Goal: Information Seeking & Learning: Learn about a topic

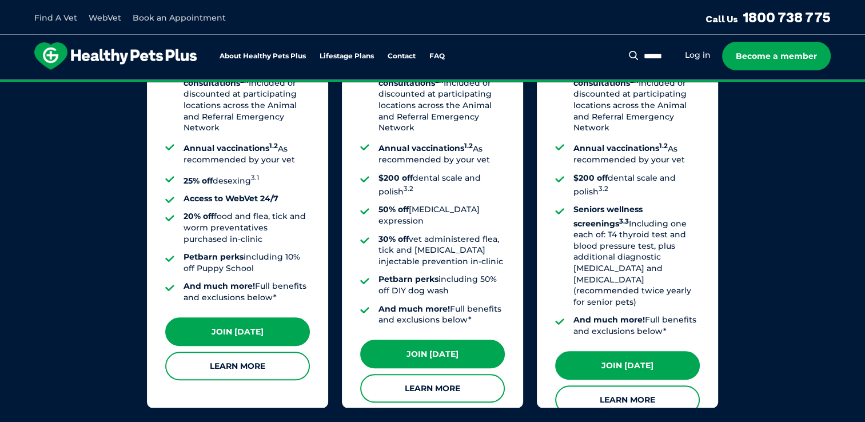
scroll to position [1029, 0]
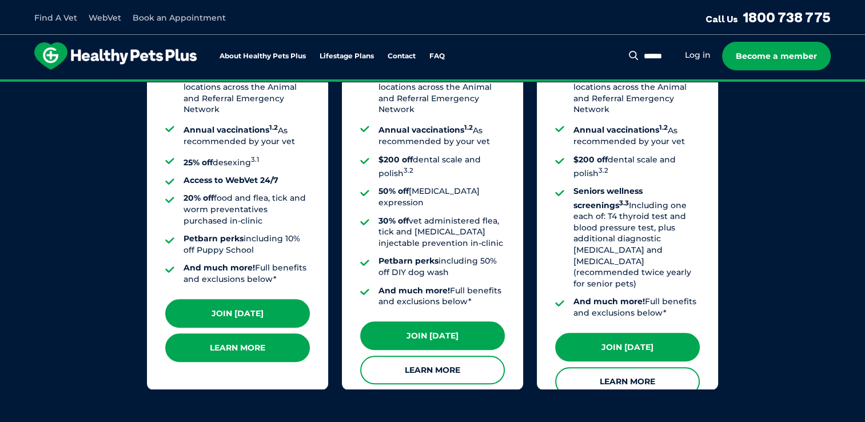
click at [260, 334] on link "Learn More" at bounding box center [237, 347] width 145 height 29
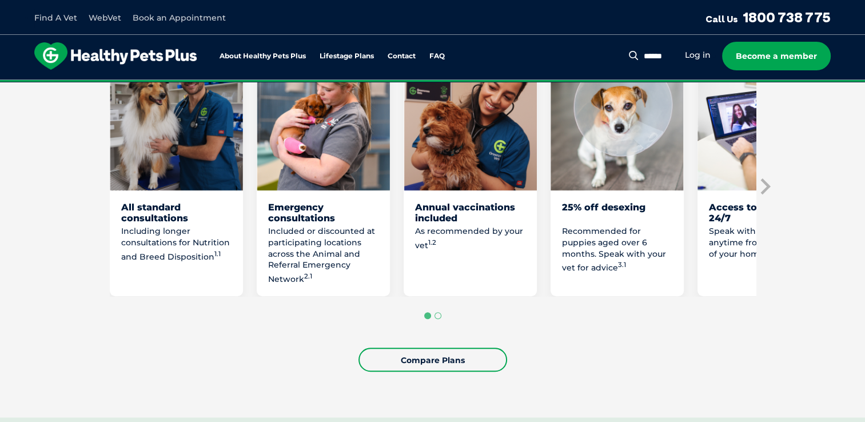
scroll to position [686, 0]
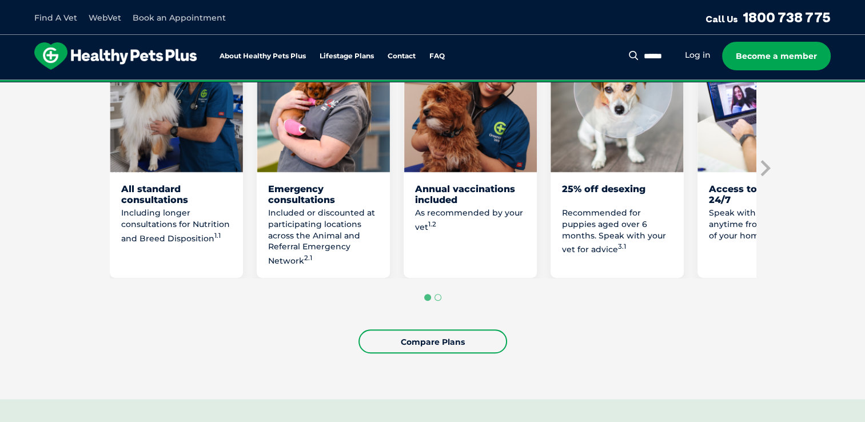
drag, startPoint x: 437, startPoint y: 239, endPoint x: 434, endPoint y: 266, distance: 27.5
click at [434, 266] on div "Annual vaccinations included As recommended by your vet 1.2" at bounding box center [470, 230] width 133 height 94
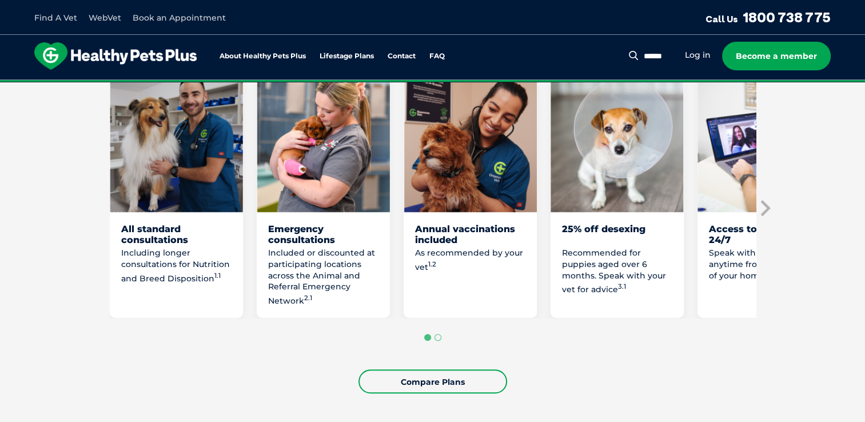
scroll to position [629, 0]
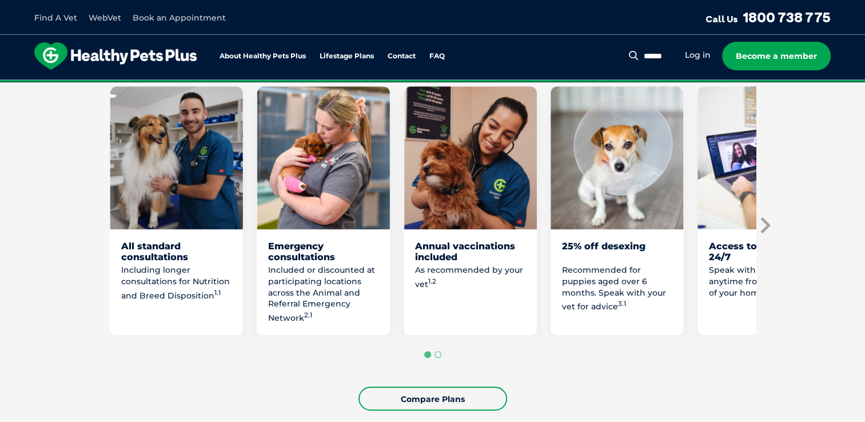
click at [766, 223] on icon "Next slide" at bounding box center [765, 225] width 10 height 16
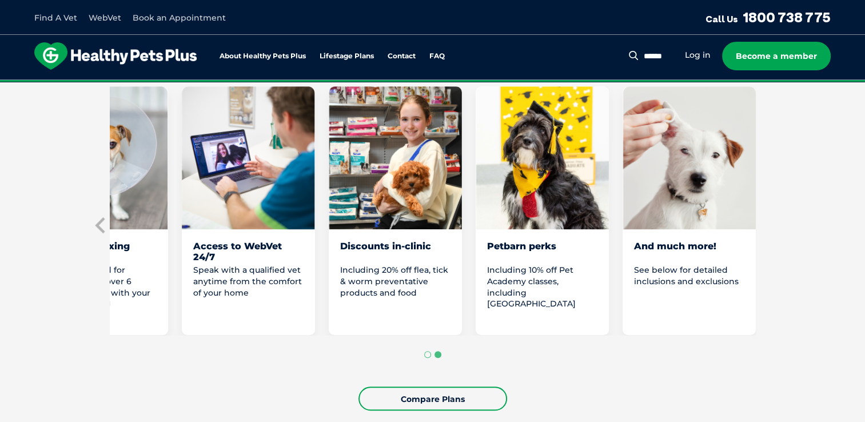
click at [766, 223] on section "Start them off on the right paw with our Healthy Pets Plus Puppy Plan Welcoming…" at bounding box center [432, 173] width 865 height 566
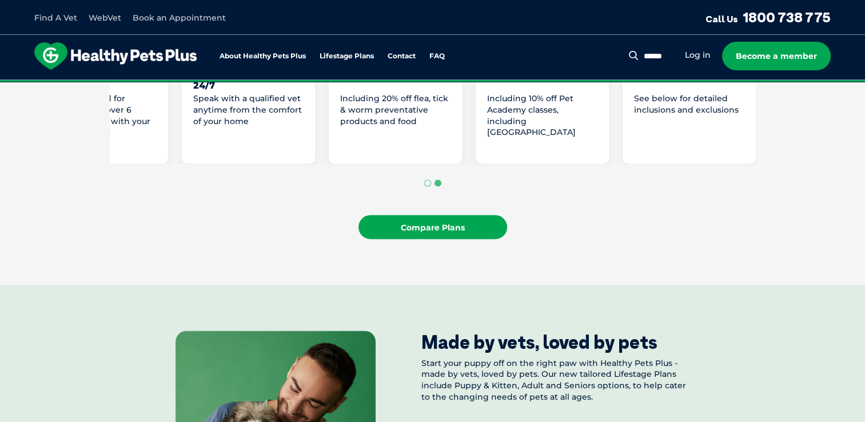
click at [485, 227] on link "Compare Plans" at bounding box center [432, 227] width 149 height 24
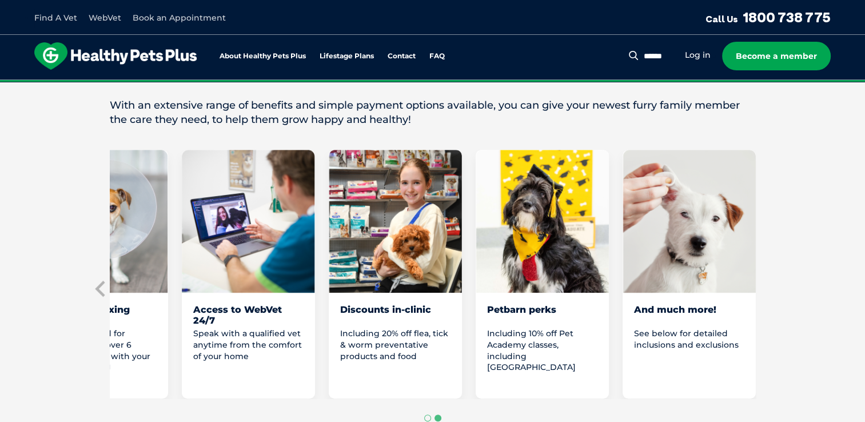
scroll to position [545, 0]
